Goal: Task Accomplishment & Management: Use online tool/utility

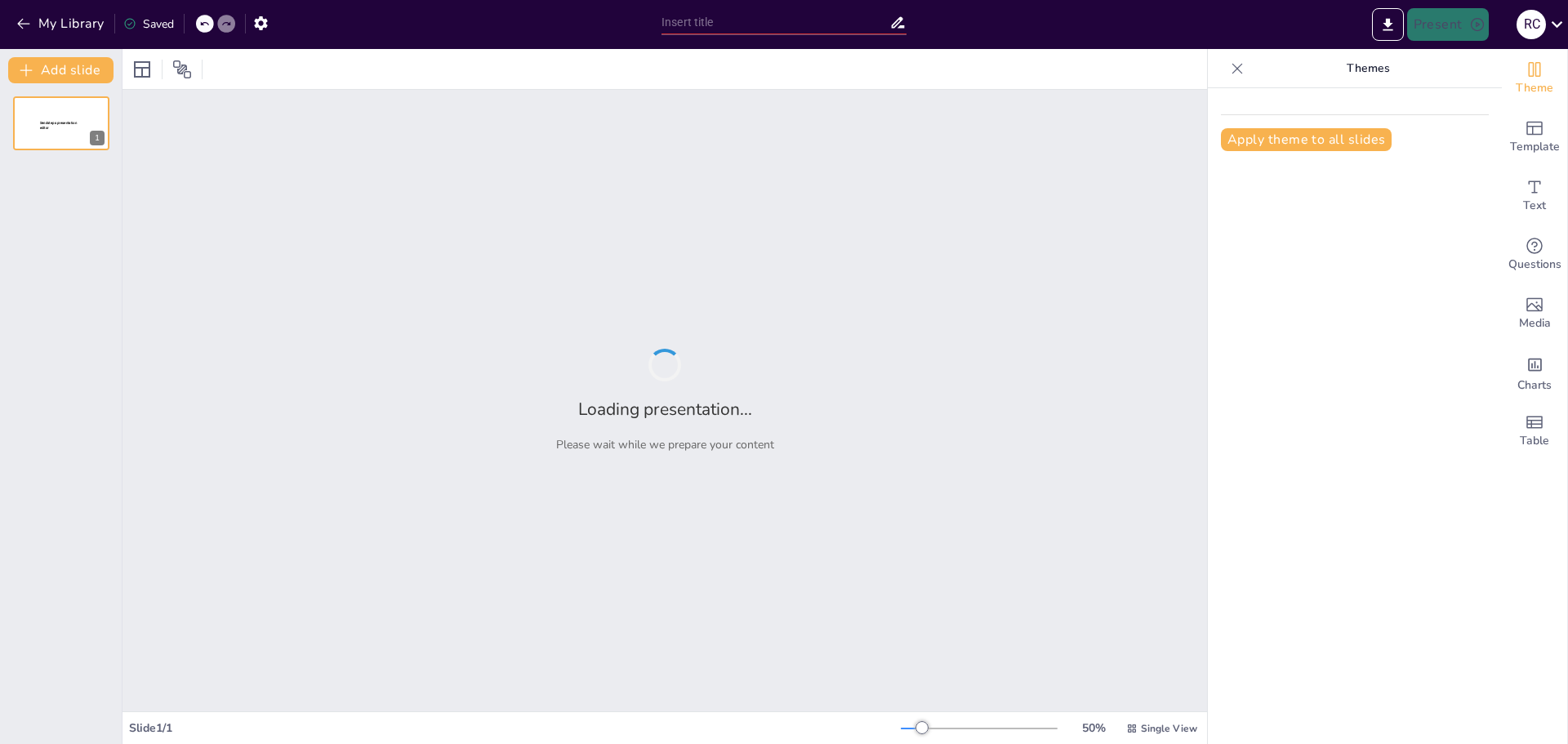
type input "Imported Excel și lucrul cu date.pptx"
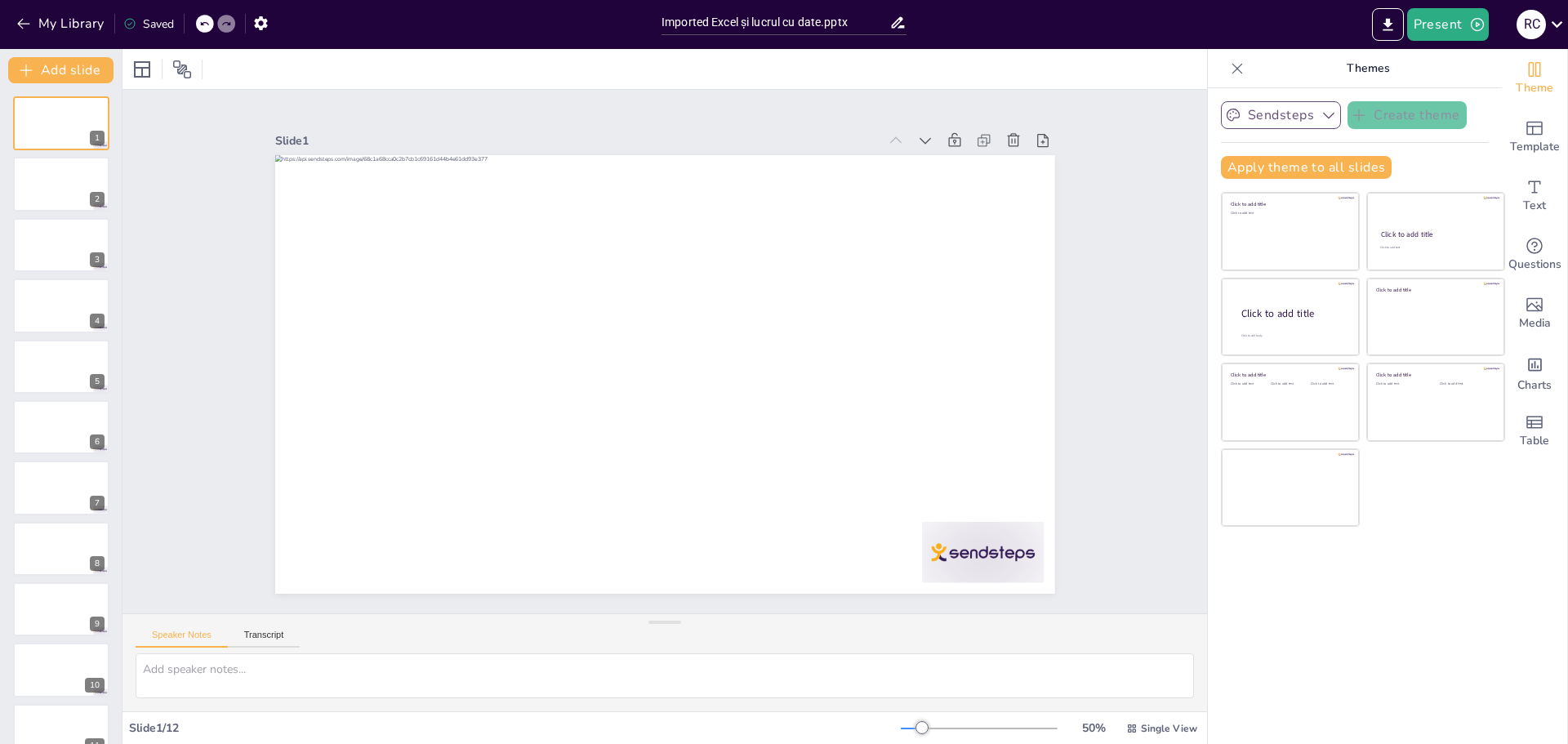
click at [1323, 113] on icon "button" at bounding box center [1329, 115] width 11 height 7
click at [1320, 113] on icon "button" at bounding box center [1329, 115] width 17 height 17
click at [1336, 615] on div "Sendsteps Create theme Apply theme to all slides Click to add title Click to ad…" at bounding box center [1355, 416] width 294 height 656
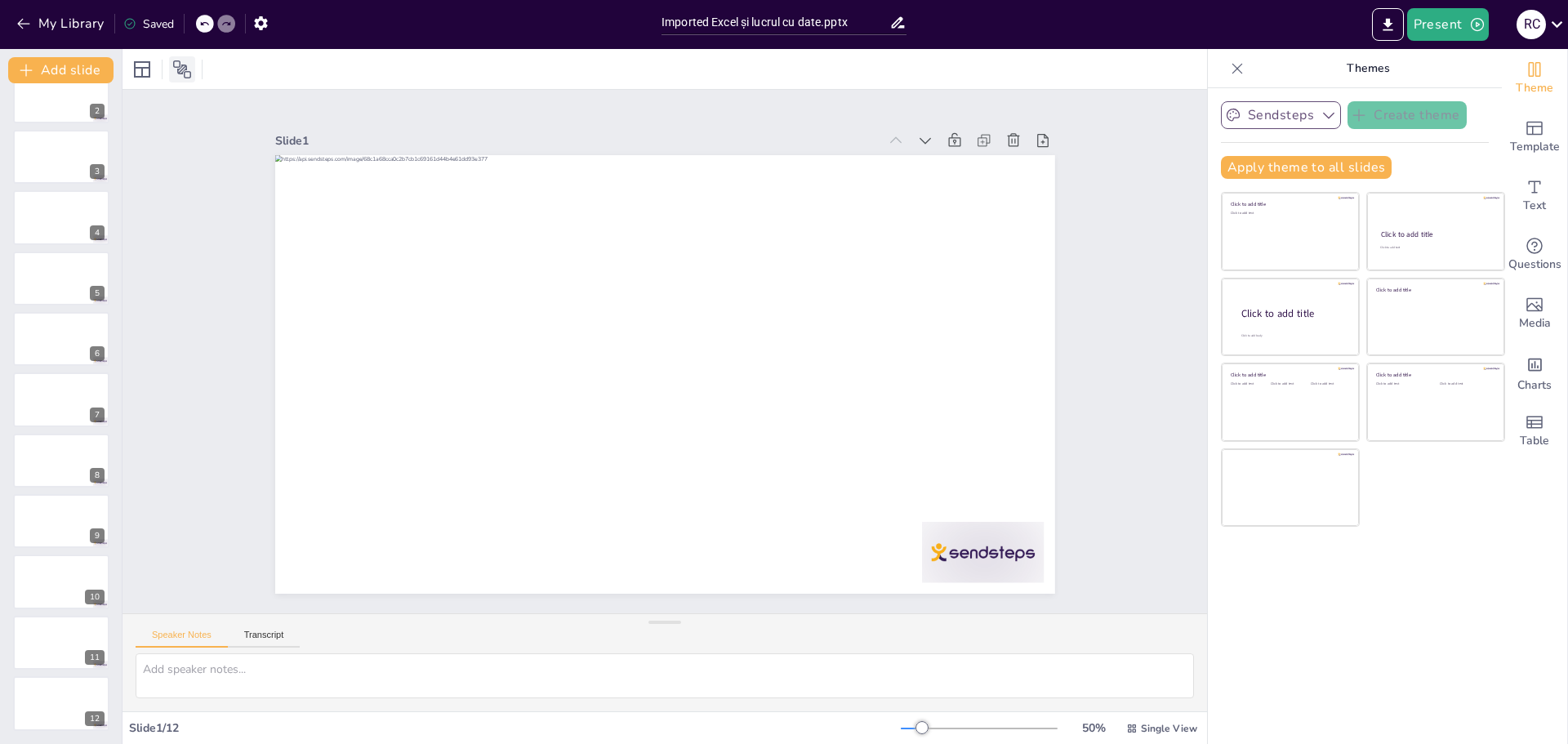
click at [183, 70] on icon at bounding box center [181, 69] width 20 height 20
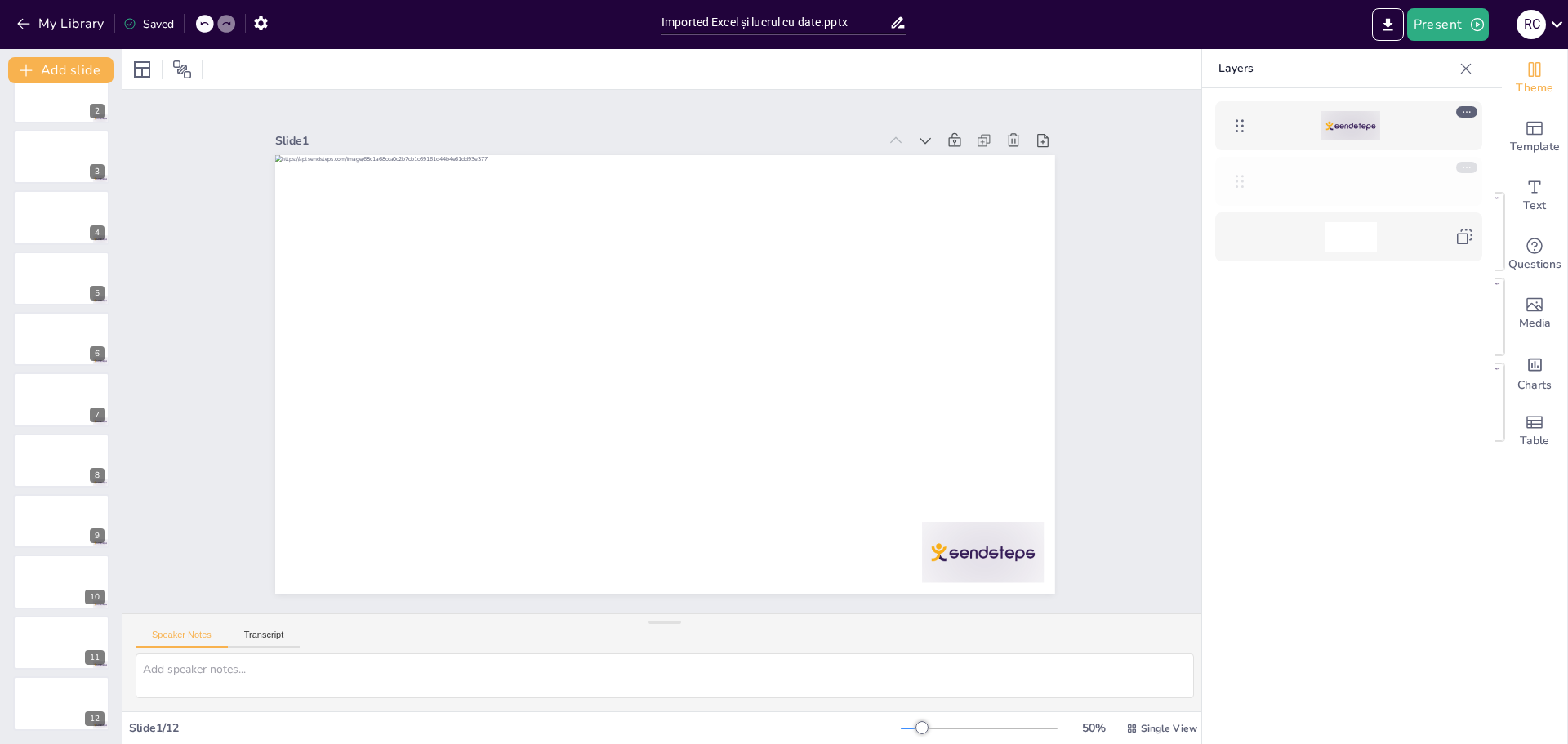
drag, startPoint x: 1236, startPoint y: 124, endPoint x: 1236, endPoint y: 207, distance: 83.0
click at [1524, 130] on icon "Add ready made slides" at bounding box center [1534, 128] width 20 height 20
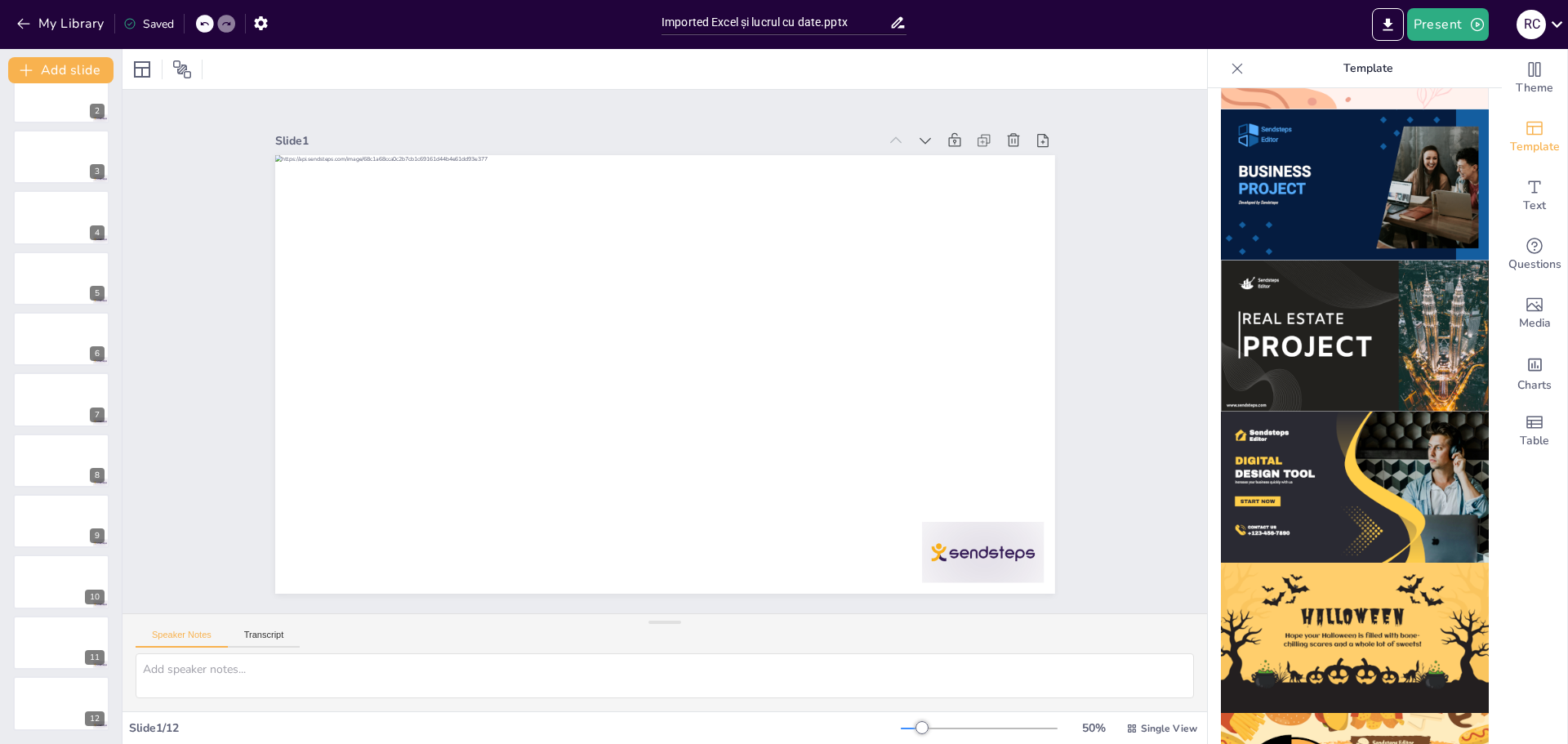
scroll to position [1256, 0]
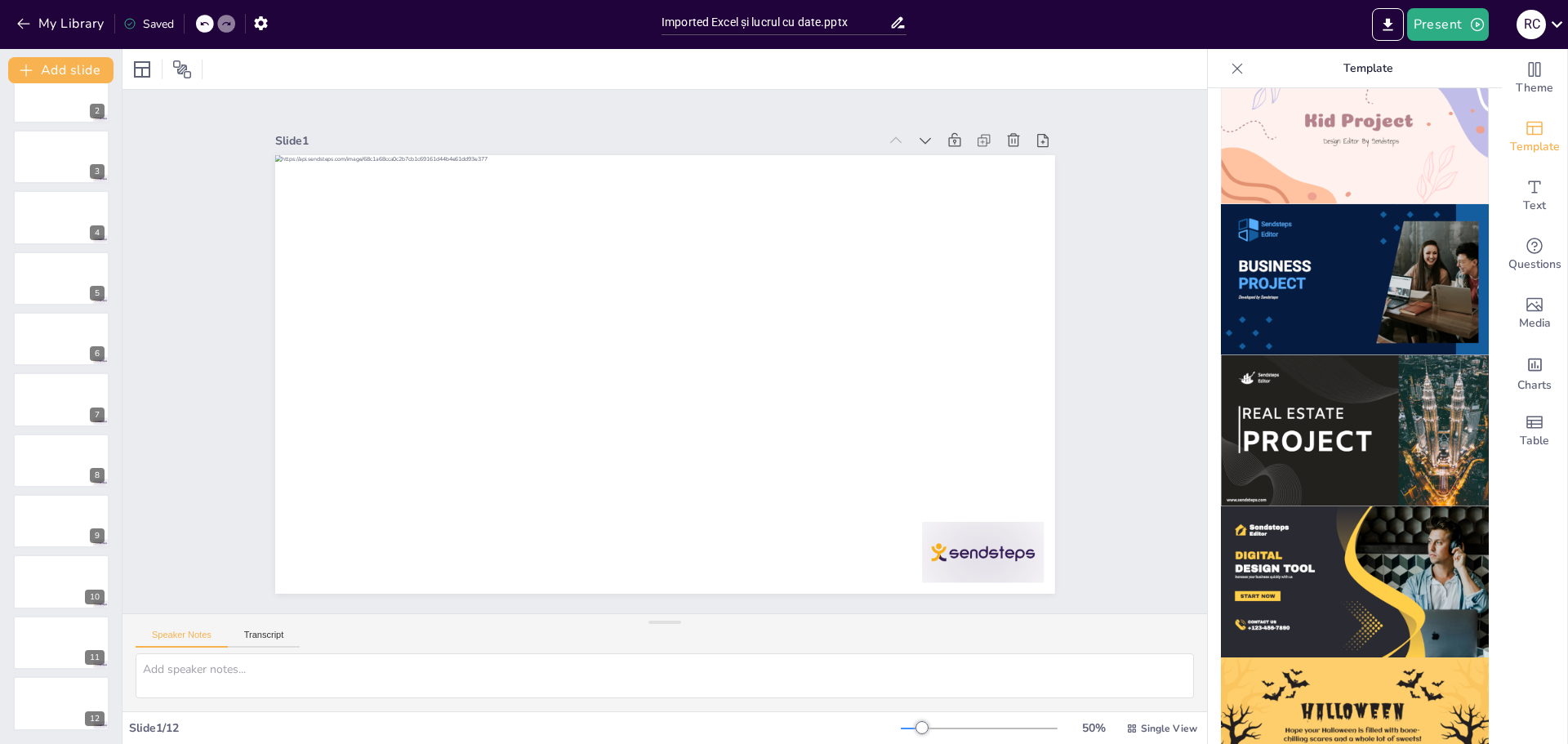
click at [1347, 230] on img at bounding box center [1355, 279] width 268 height 151
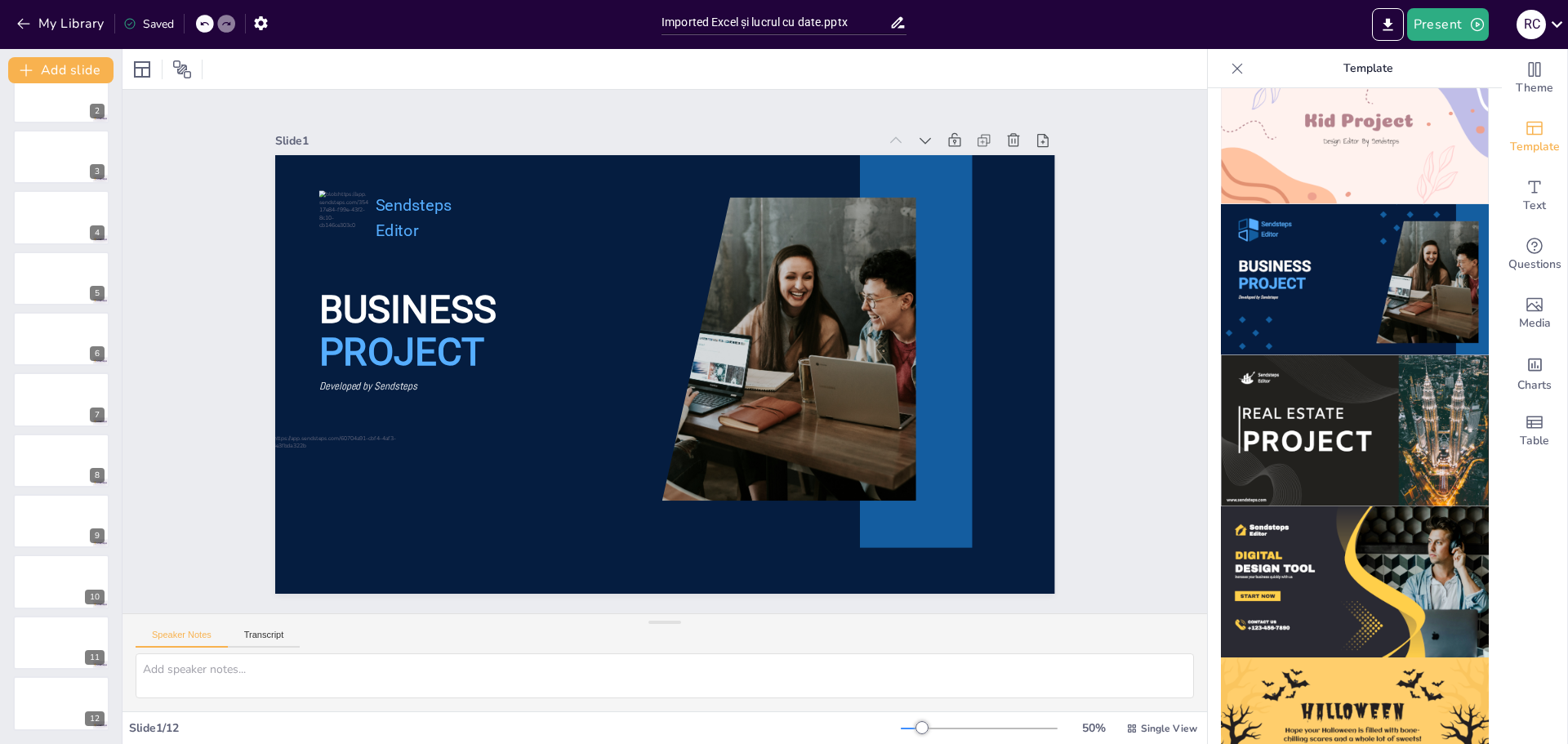
click at [1347, 230] on img at bounding box center [1355, 279] width 268 height 151
click at [30, 20] on icon "button" at bounding box center [24, 24] width 17 height 17
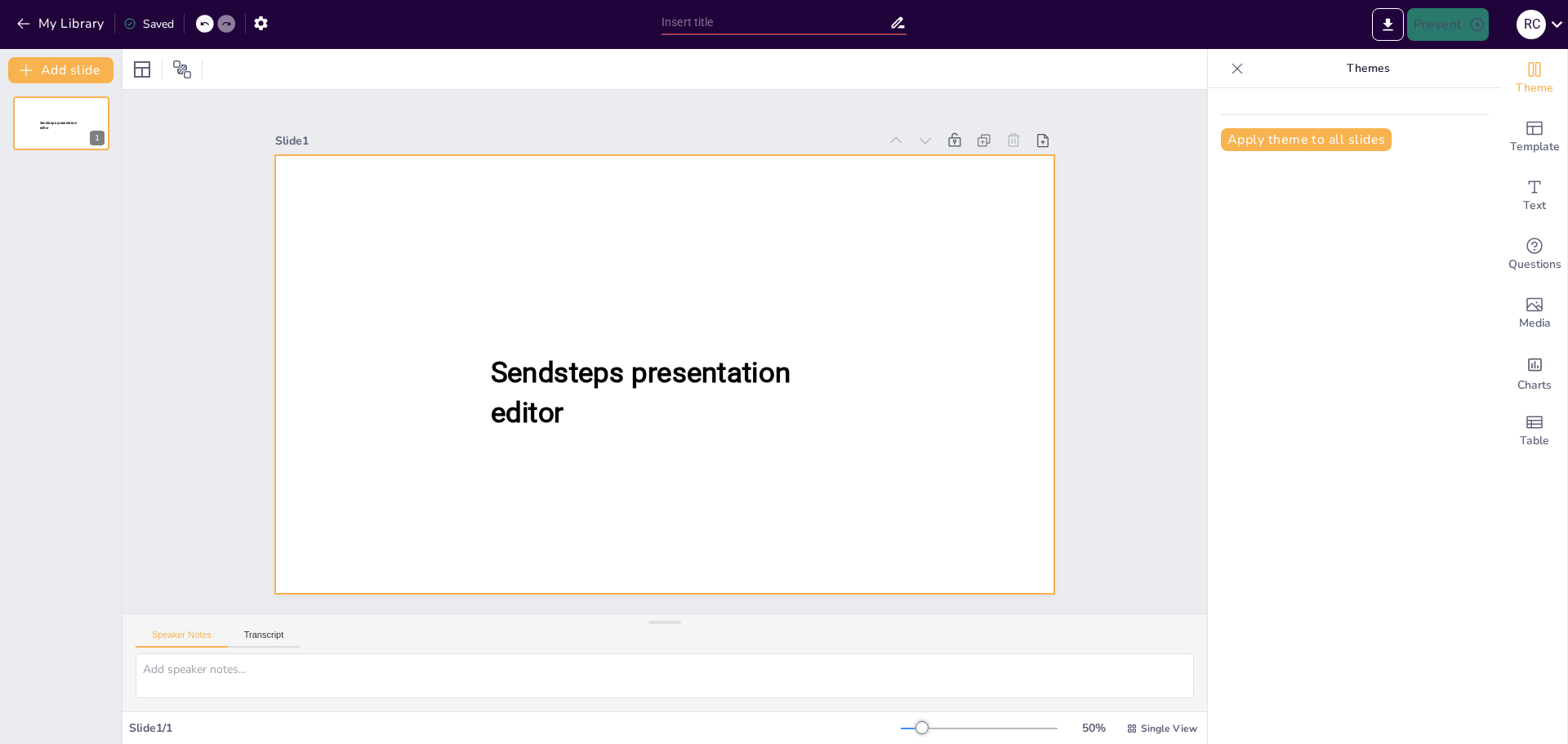
type input "New Sendsteps"
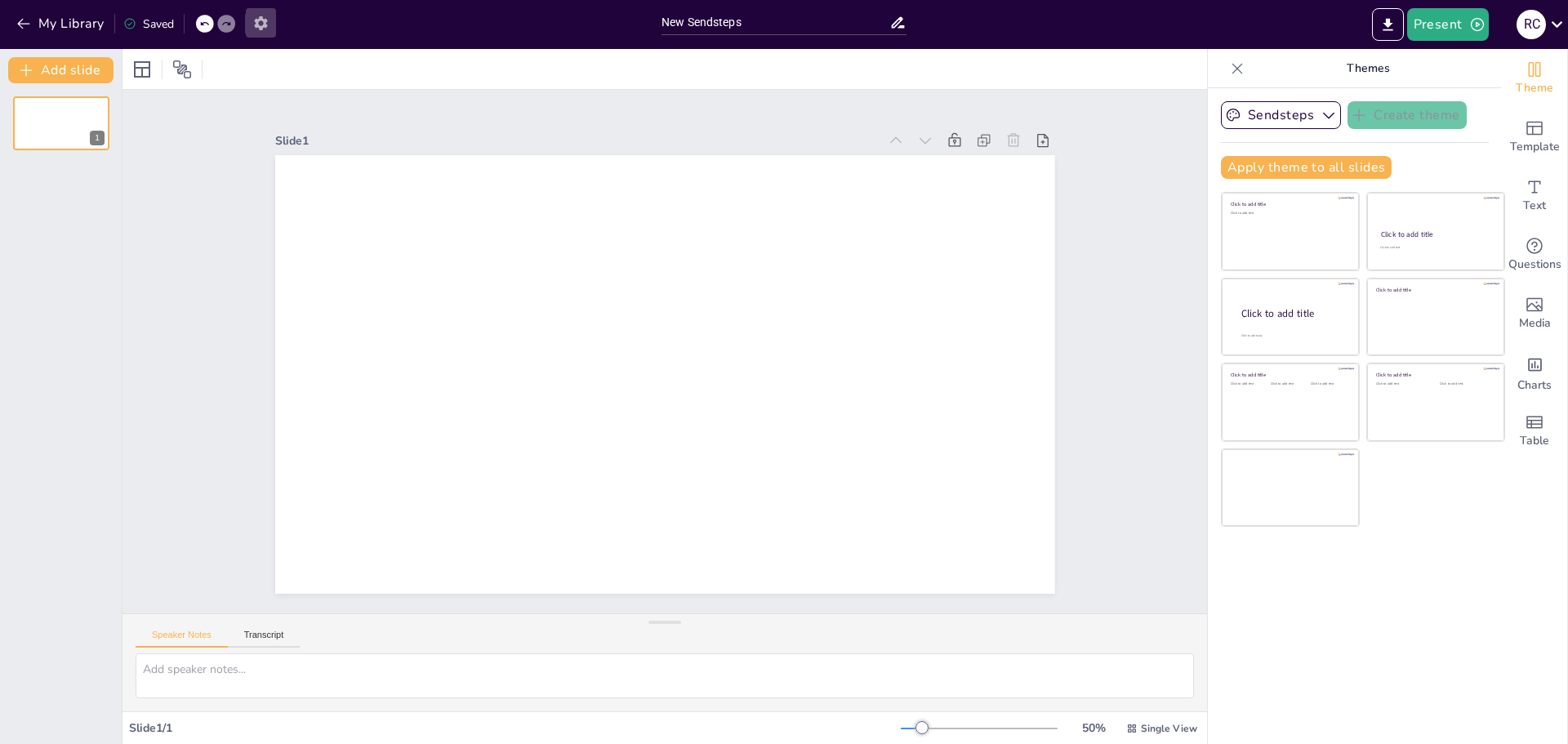
click at [255, 24] on icon "button" at bounding box center [261, 23] width 17 height 17
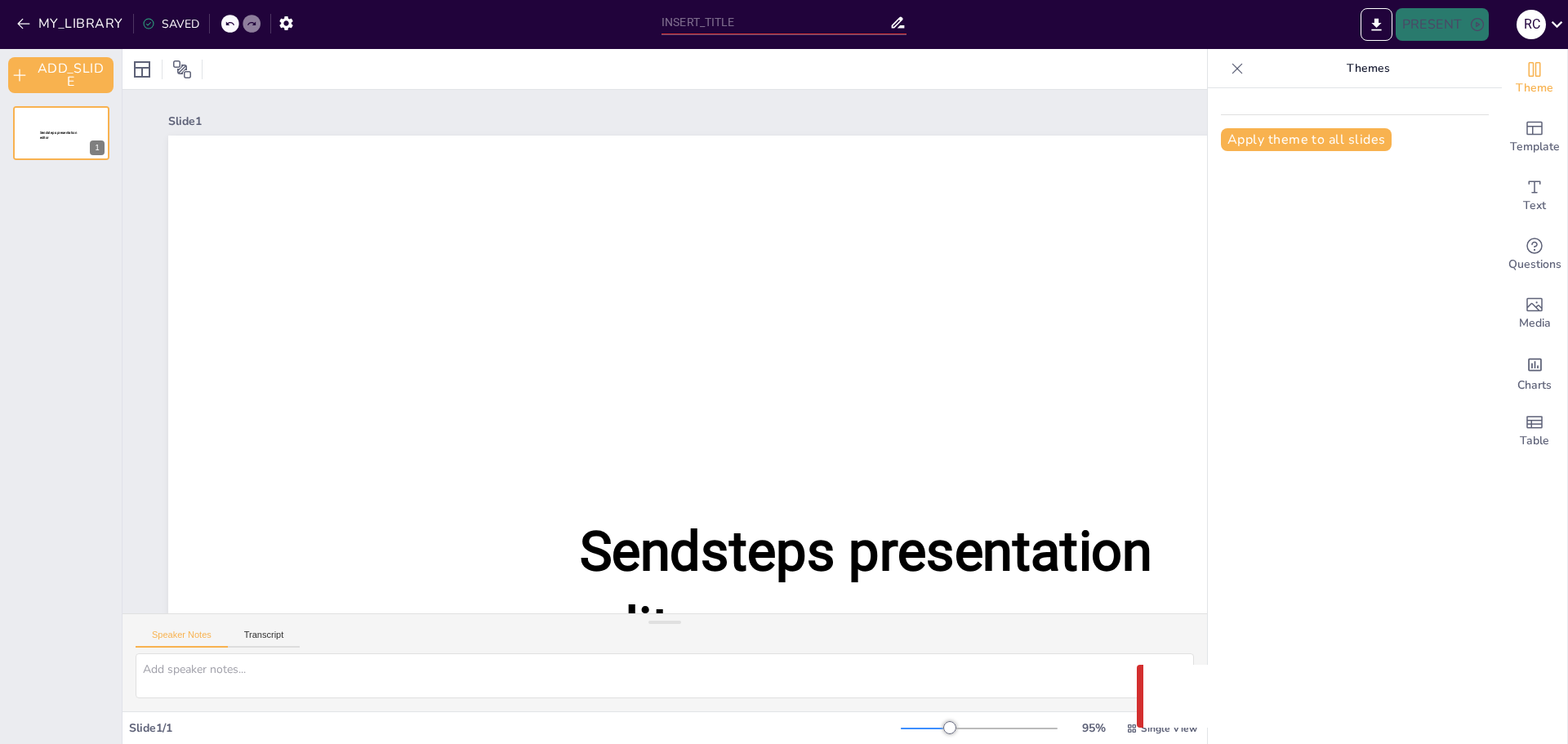
type input "New Sendsteps"
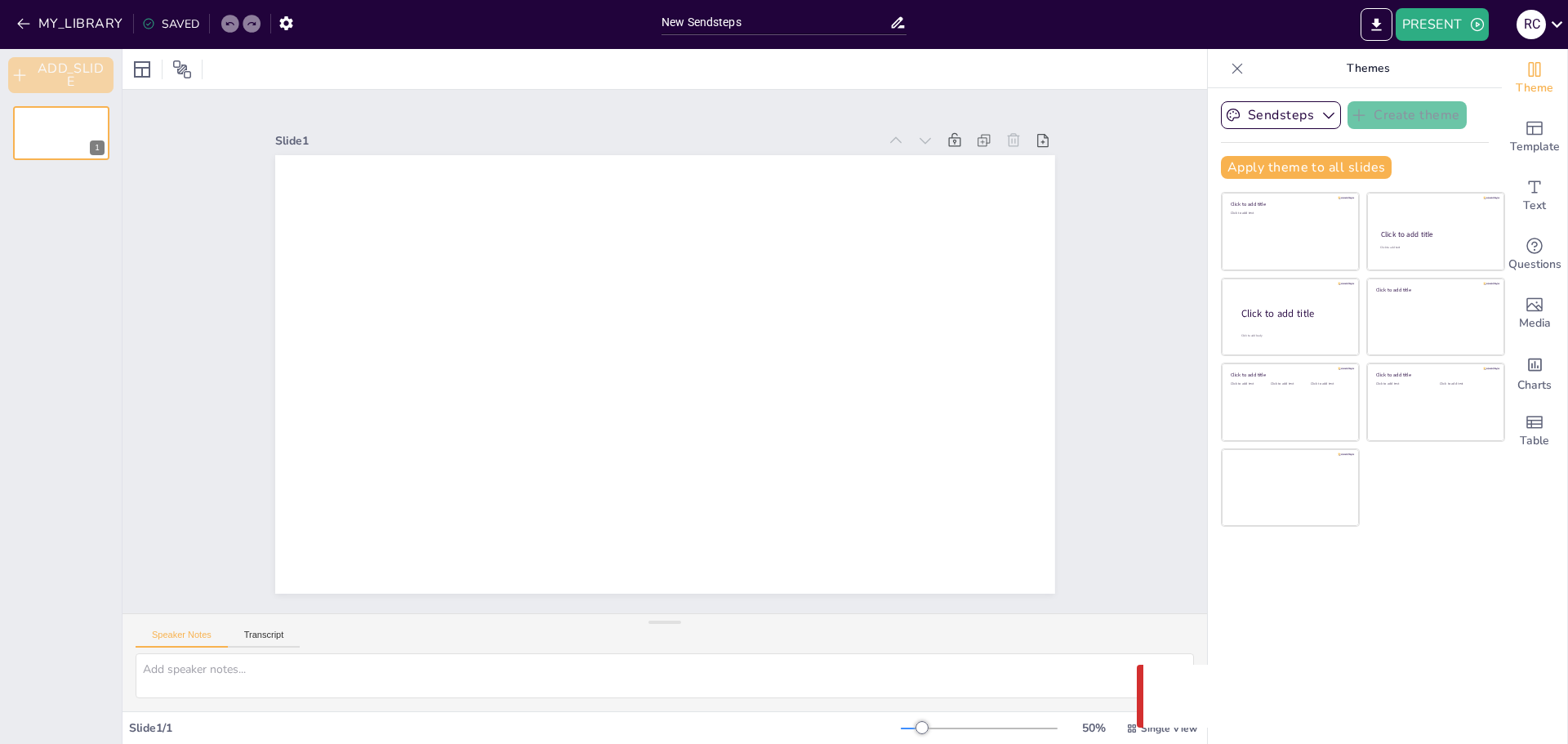
click at [78, 76] on button "ADD_SLIDE" at bounding box center [60, 74] width 105 height 36
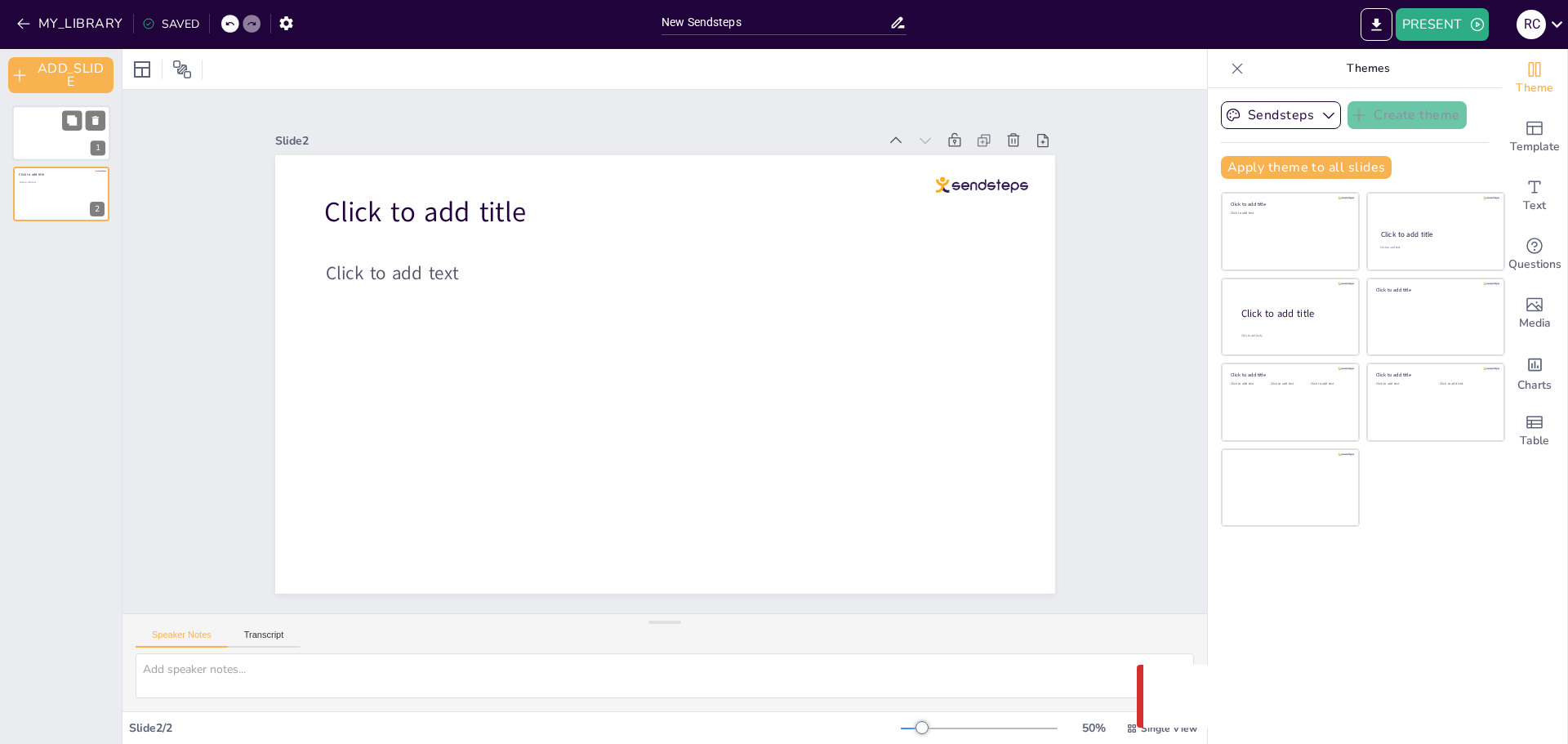
click at [59, 136] on div at bounding box center [60, 133] width 98 height 56
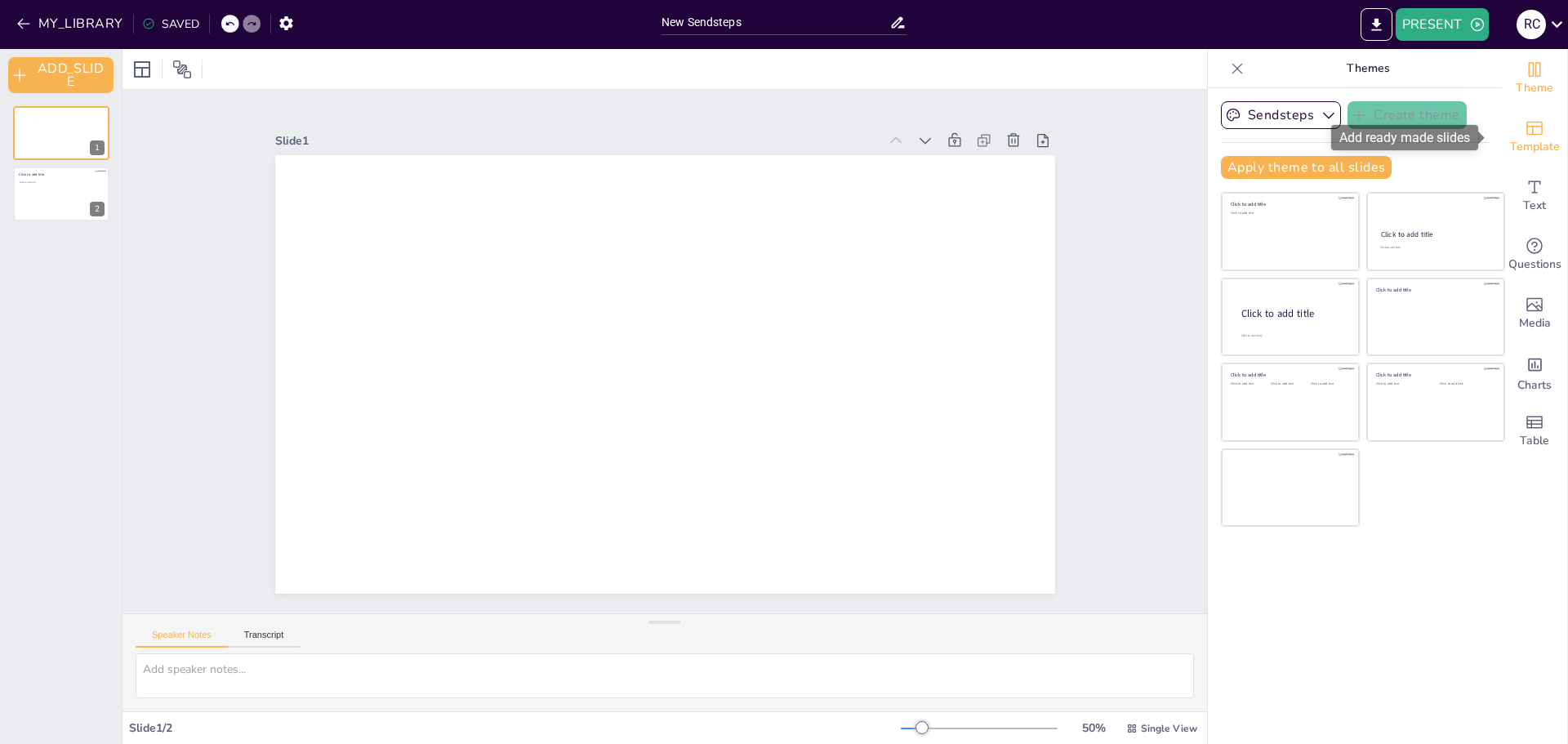
click at [1524, 137] on icon "Add ready made slides" at bounding box center [1534, 128] width 20 height 20
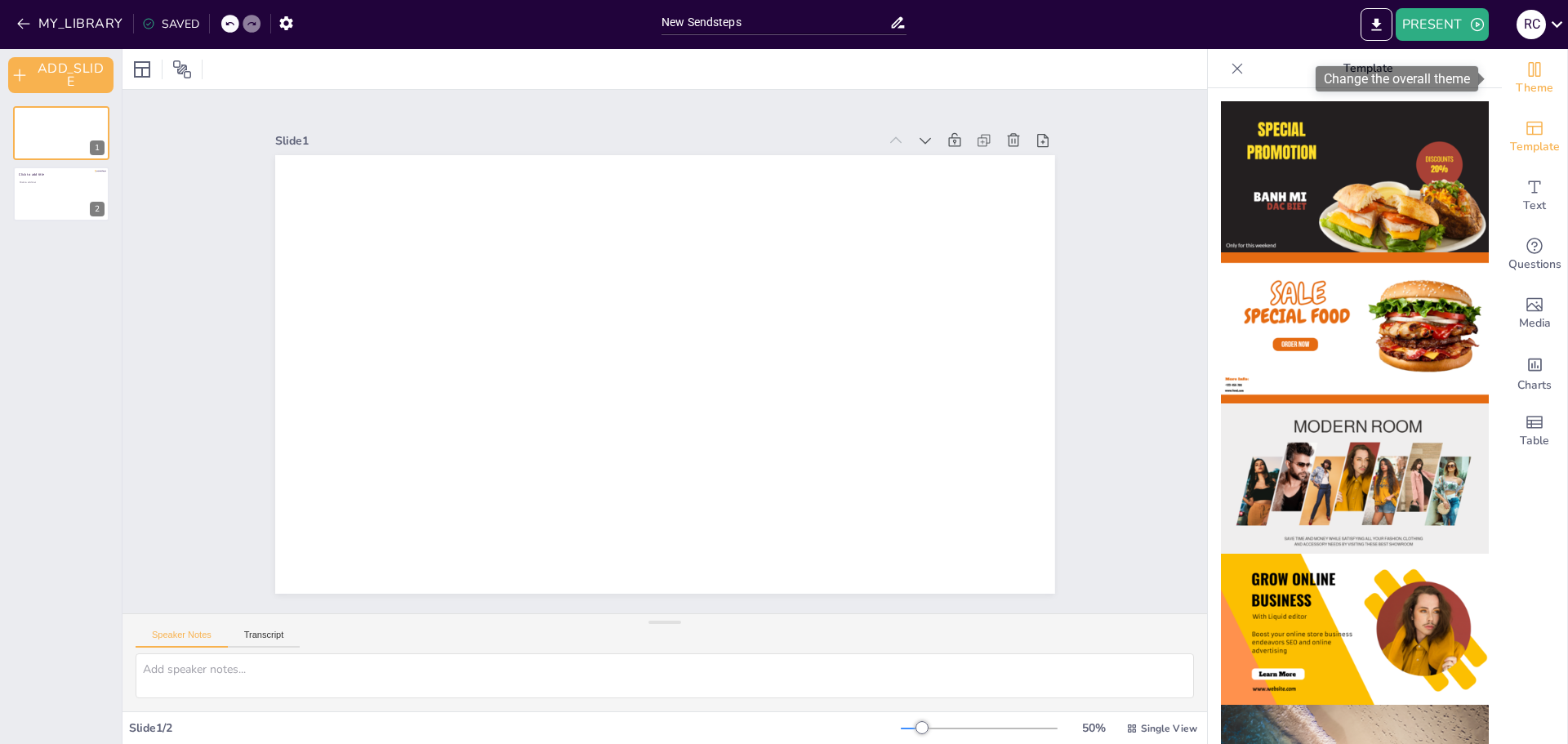
click at [1520, 52] on div "Theme" at bounding box center [1534, 78] width 65 height 59
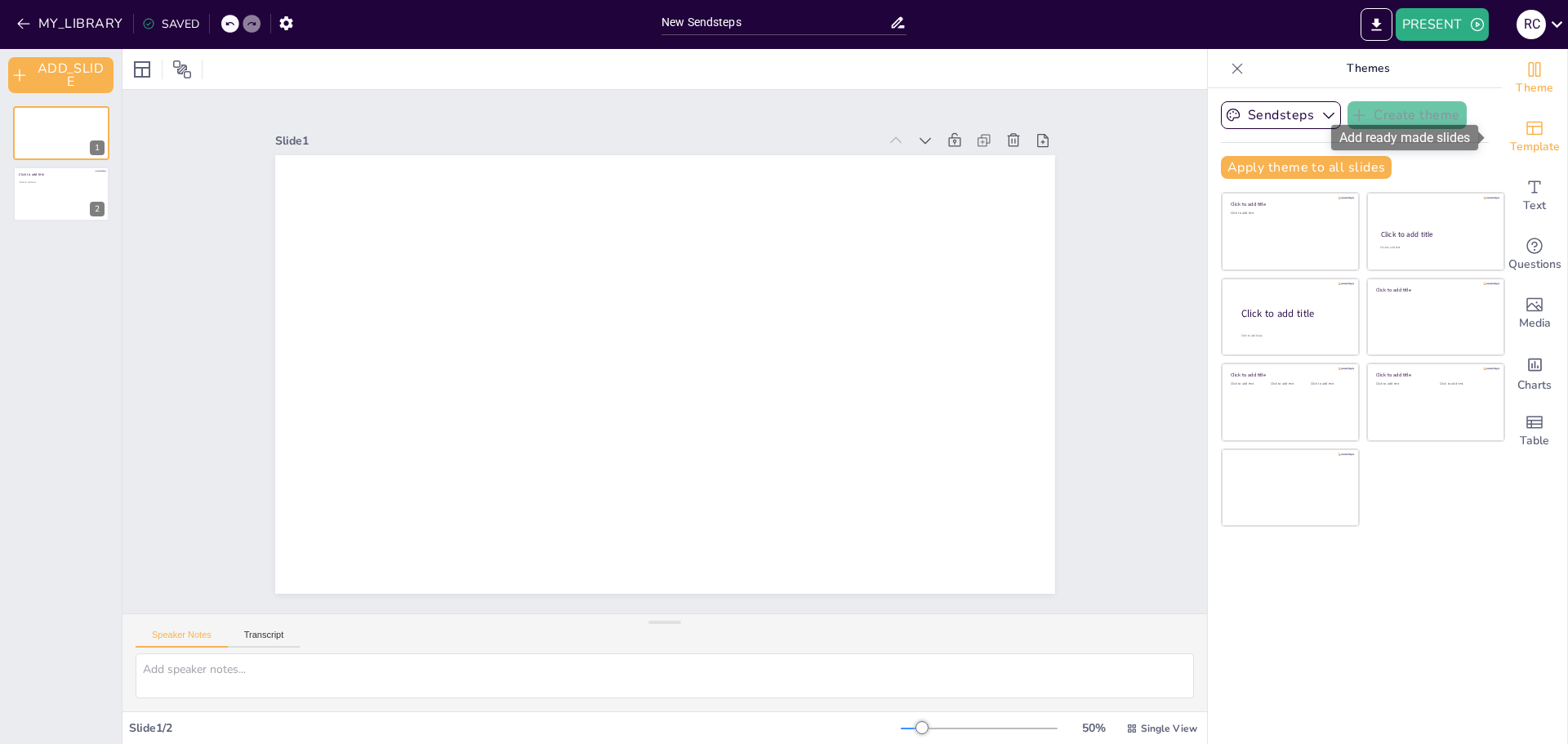
click at [1530, 130] on icon "Add ready made slides" at bounding box center [1534, 129] width 17 height 14
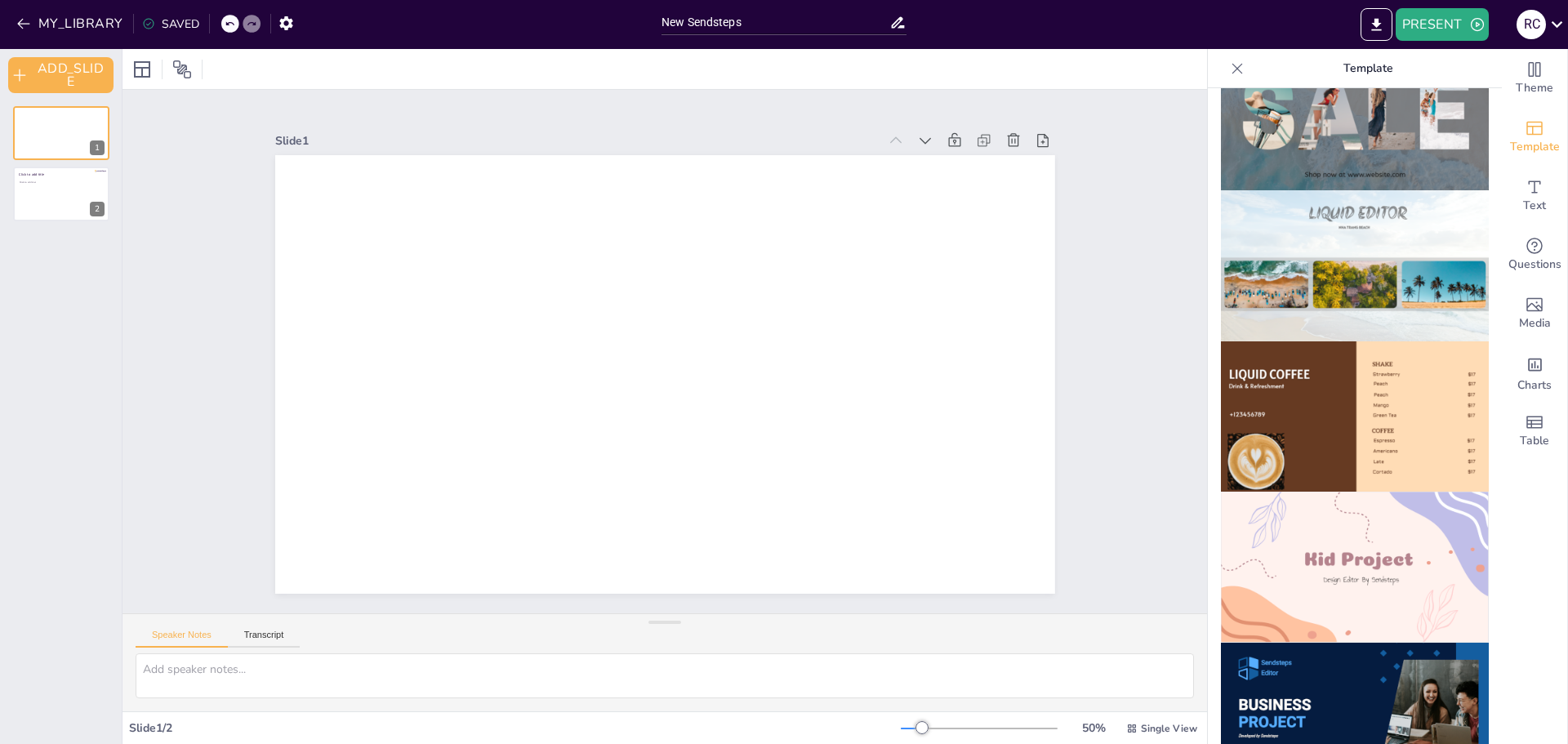
scroll to position [981, 0]
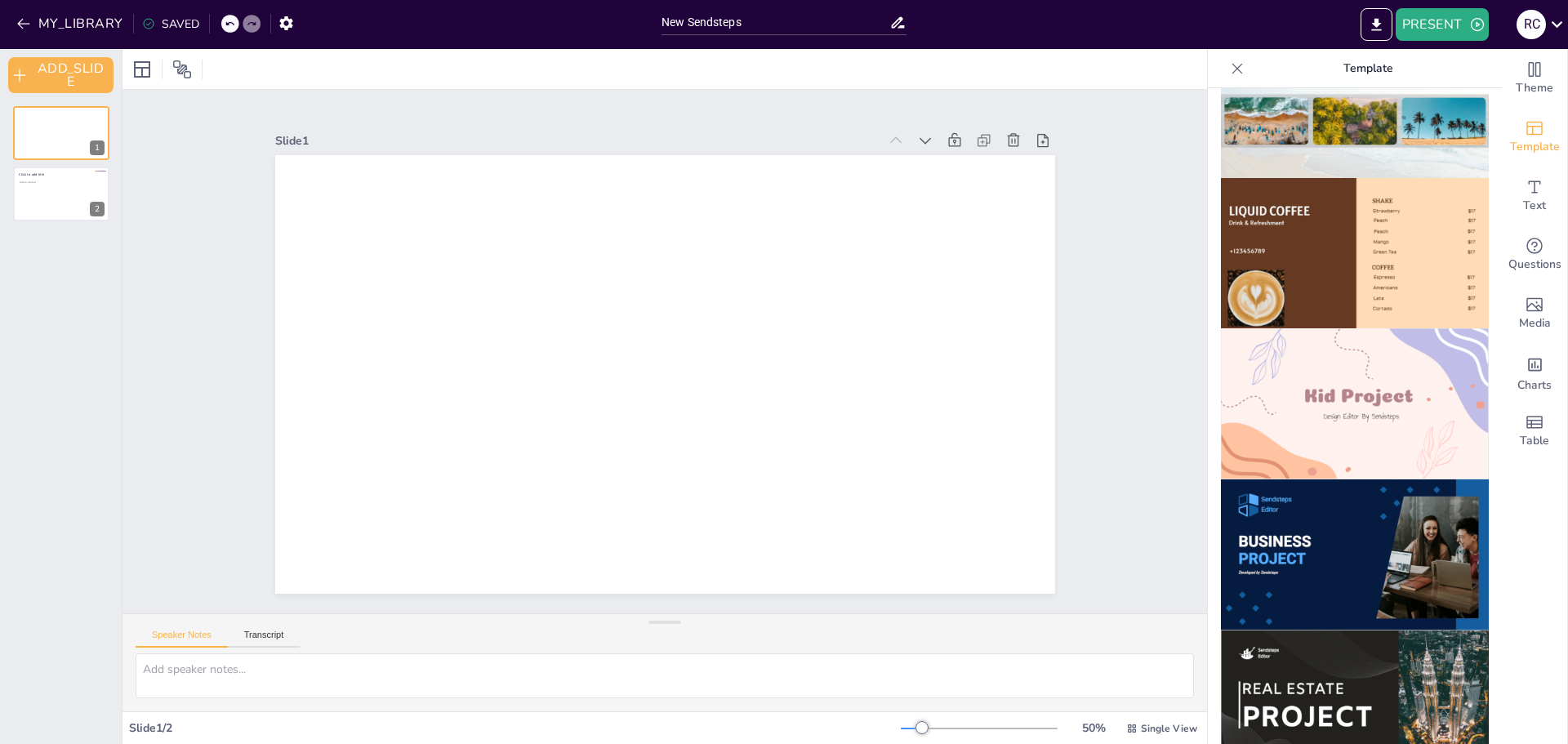
click at [1302, 528] on img at bounding box center [1355, 555] width 268 height 151
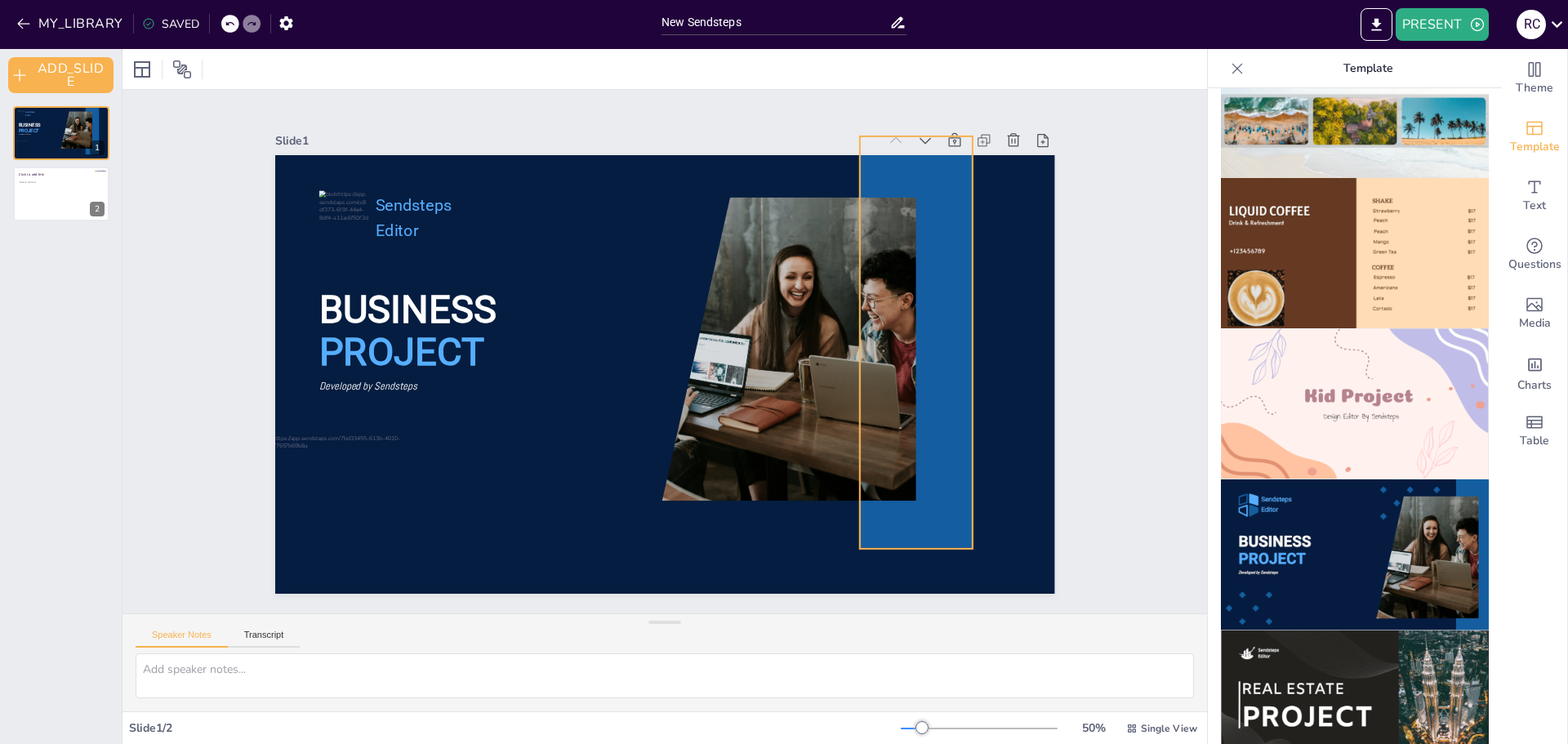
click at [852, 356] on div at bounding box center [771, 349] width 456 height 304
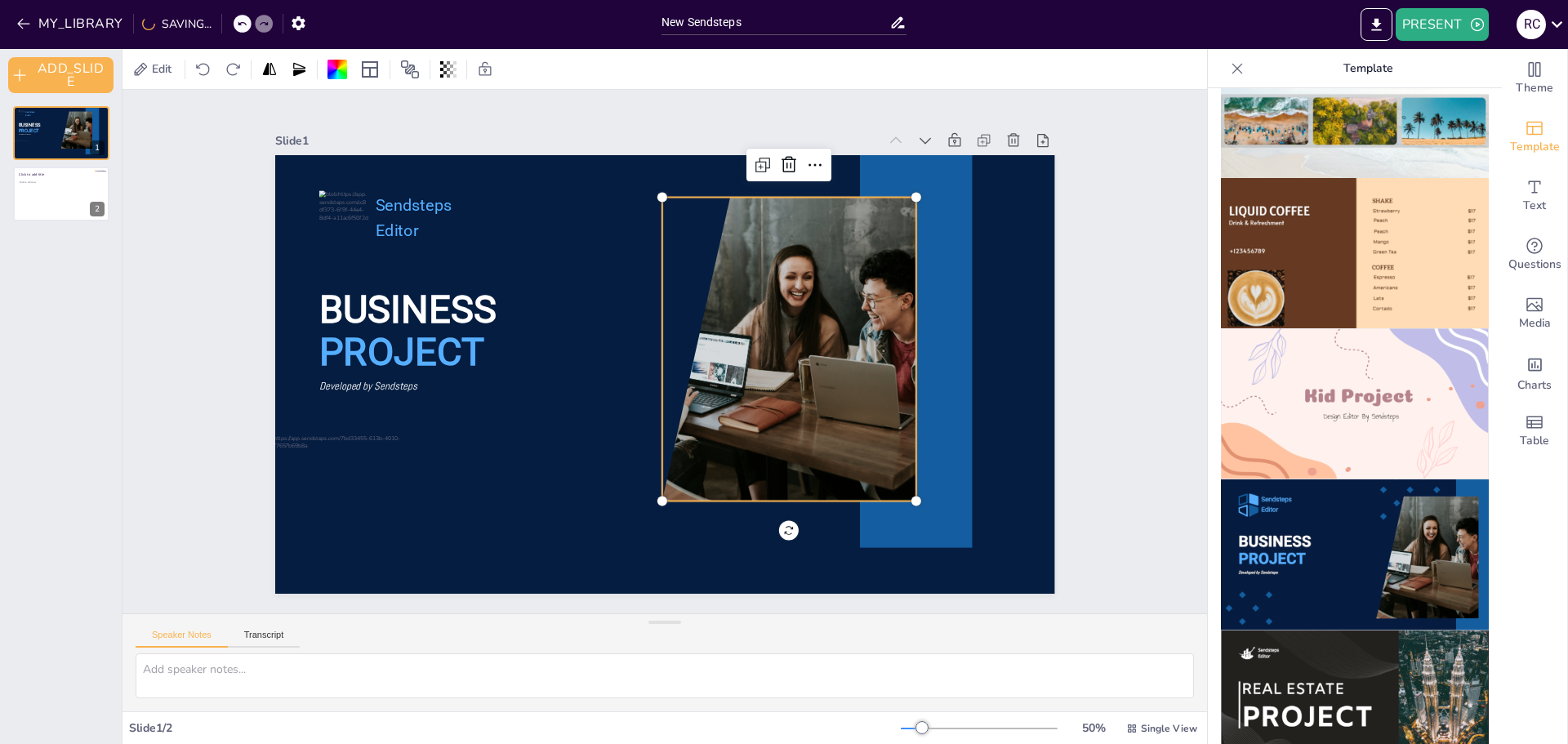
click at [1118, 310] on div "Slide 1 BUSINESS PROJECT Sendsteps Editor Developed by Sendsteps Slide 2 Click …" at bounding box center [664, 352] width 1084 height 523
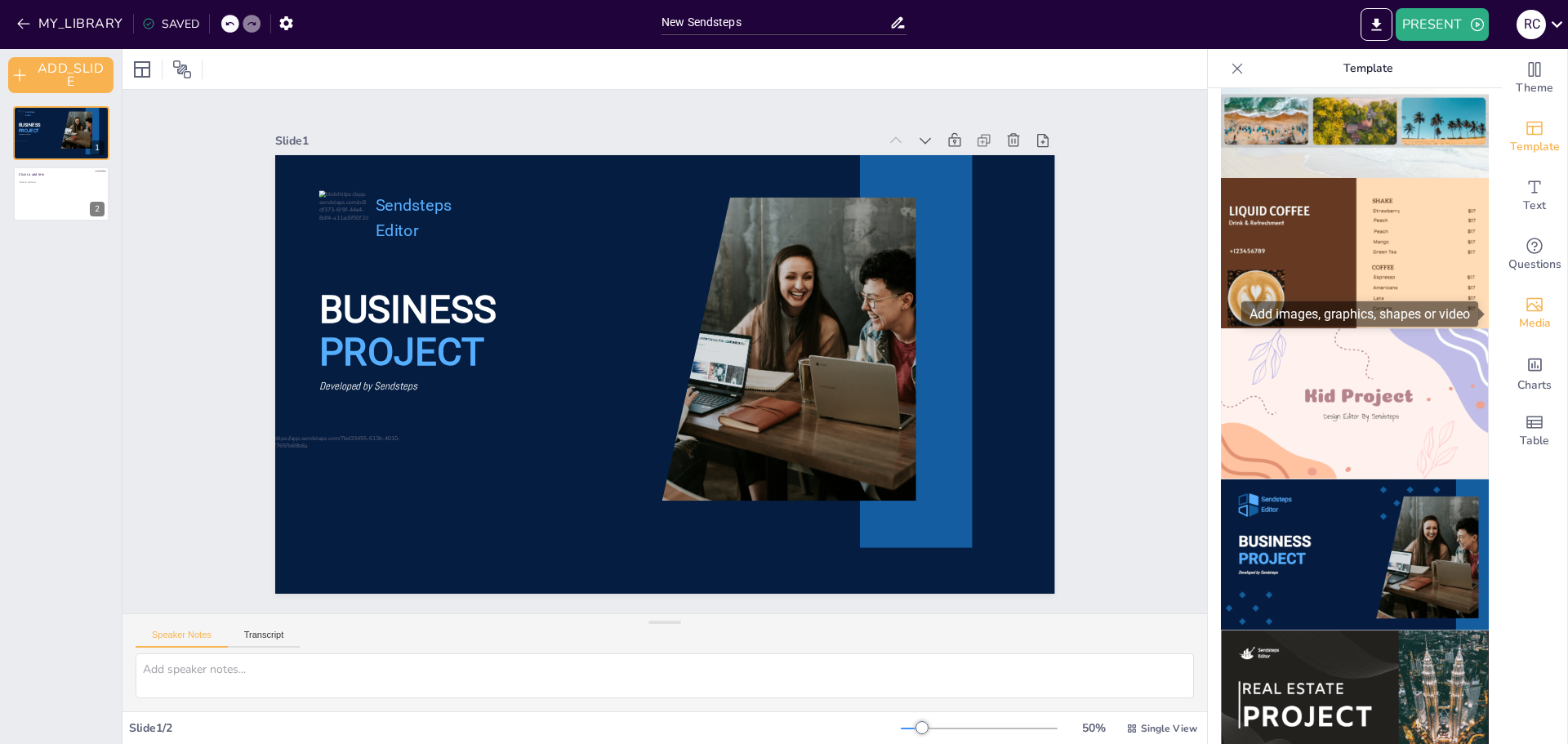
click at [1533, 306] on div "Media" at bounding box center [1534, 313] width 65 height 59
